Goal: Information Seeking & Learning: Check status

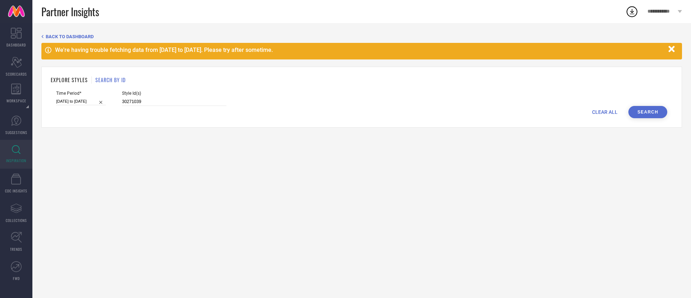
click at [644, 112] on button "Search" at bounding box center [647, 112] width 39 height 12
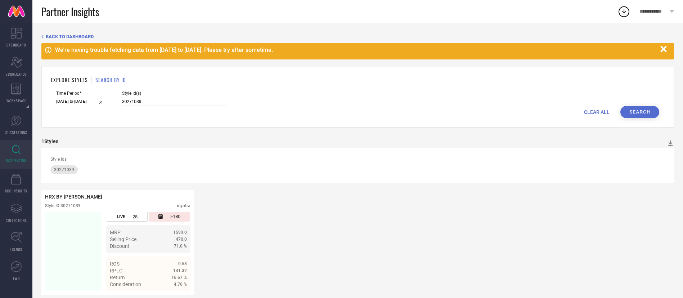
scroll to position [8, 0]
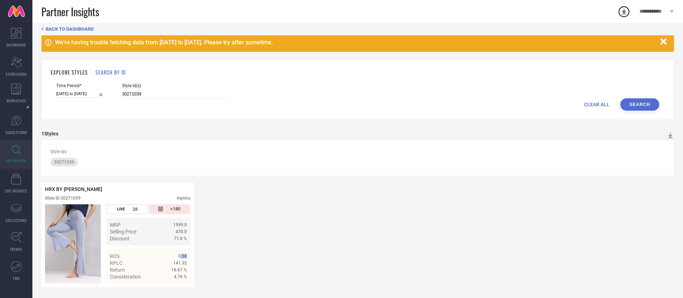
drag, startPoint x: 180, startPoint y: 256, endPoint x: 196, endPoint y: 252, distance: 16.6
click at [196, 252] on div "HRX BY [PERSON_NAME] Style ID: 30271039 myntra LIVE 28 >180 MRP 1599.0 Selling …" at bounding box center [357, 234] width 632 height 104
click at [256, 247] on div "HRX BY [PERSON_NAME] Style ID: 30271039 myntra LIVE 28 >180 MRP 1599.0 Selling …" at bounding box center [357, 234] width 632 height 104
click at [130, 93] on input "30271039" at bounding box center [174, 94] width 104 height 8
click at [91, 74] on div "EXPLORE STYLES SEARCH BY ID" at bounding box center [357, 72] width 613 height 8
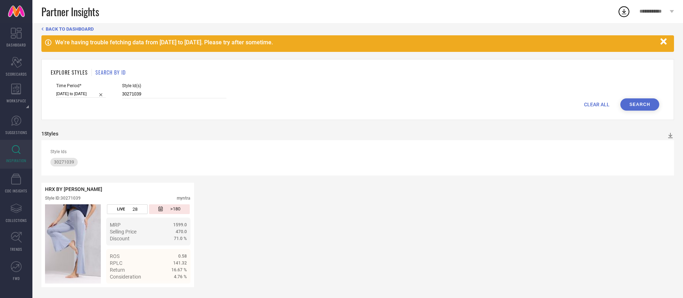
click at [82, 88] on div "Time Period* [DATE] to [DATE]" at bounding box center [81, 90] width 50 height 15
click at [82, 92] on input "[DATE] to [DATE]" at bounding box center [81, 94] width 50 height 8
select select "7"
select select "2025"
select select "8"
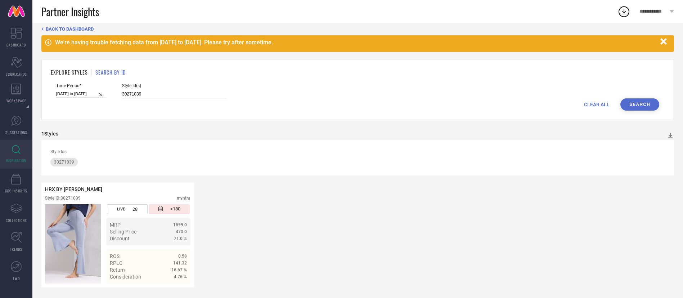
select select "2025"
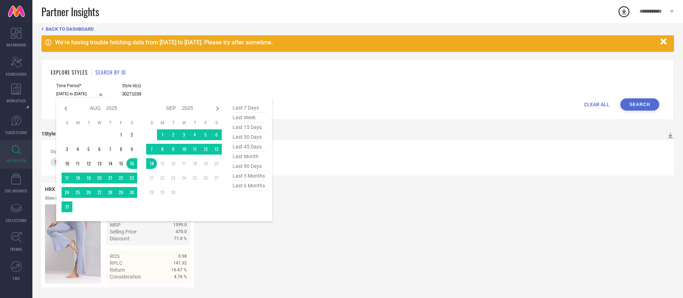
click at [257, 185] on span "last 6 months" at bounding box center [249, 186] width 36 height 10
type input "[DATE] to [DATE]"
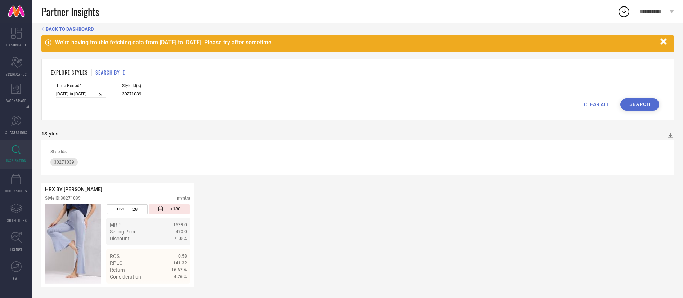
scroll to position [0, 0]
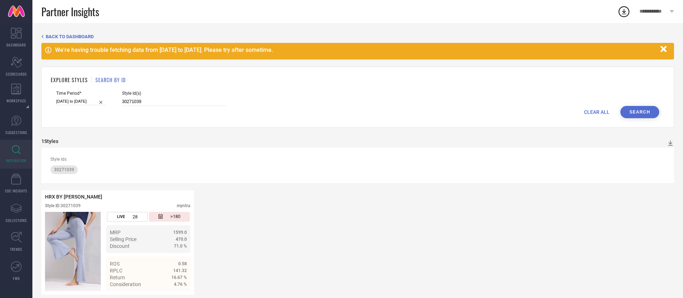
click at [645, 110] on button "Search" at bounding box center [639, 112] width 39 height 12
